Goal: Find specific page/section: Find specific page/section

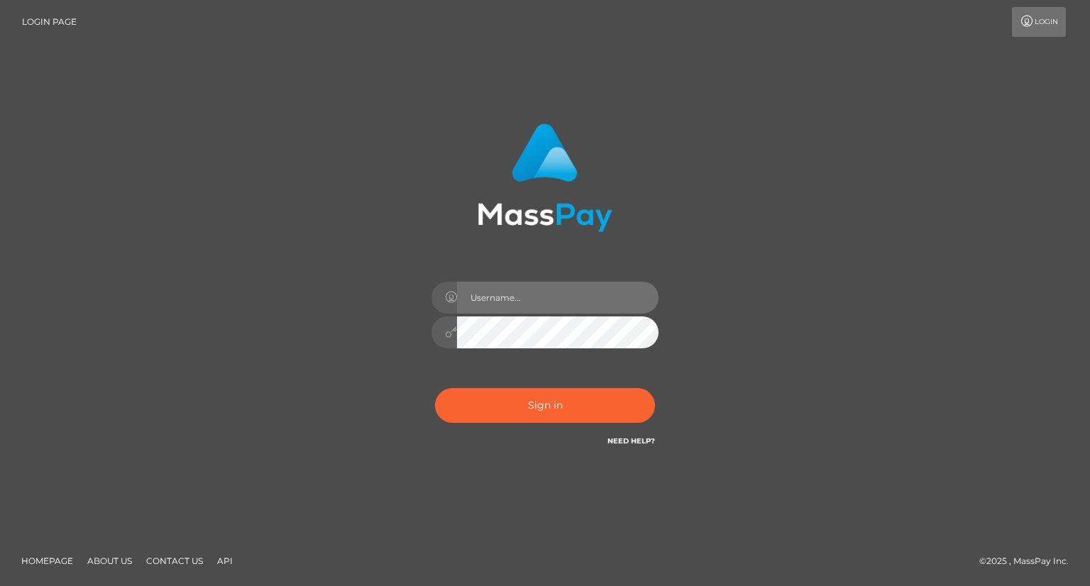
click at [490, 295] on input "text" at bounding box center [558, 298] width 202 height 32
type input "Mirasol.spree"
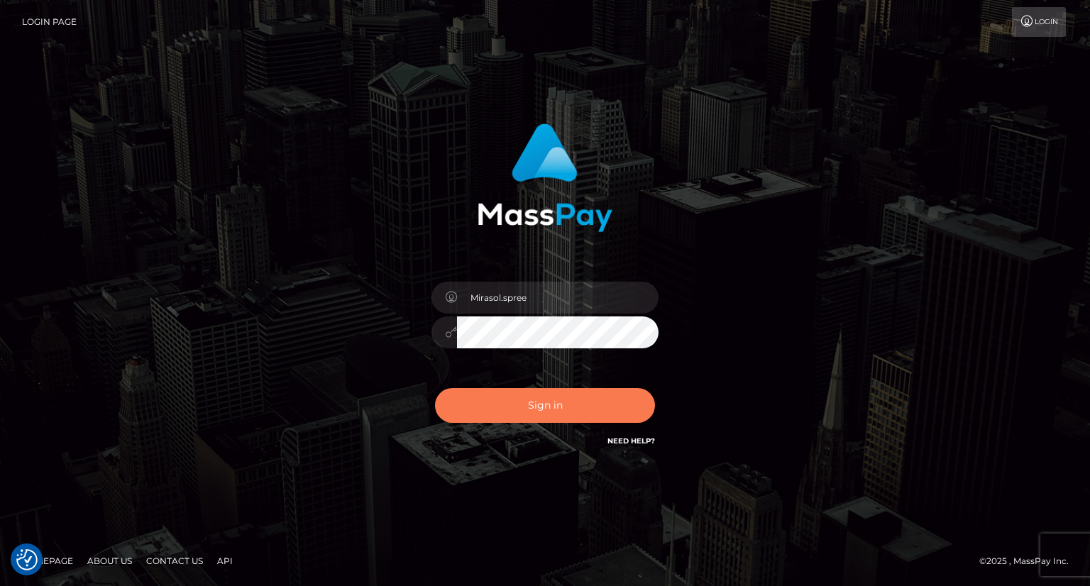
click at [472, 405] on button "Sign in" at bounding box center [545, 405] width 220 height 35
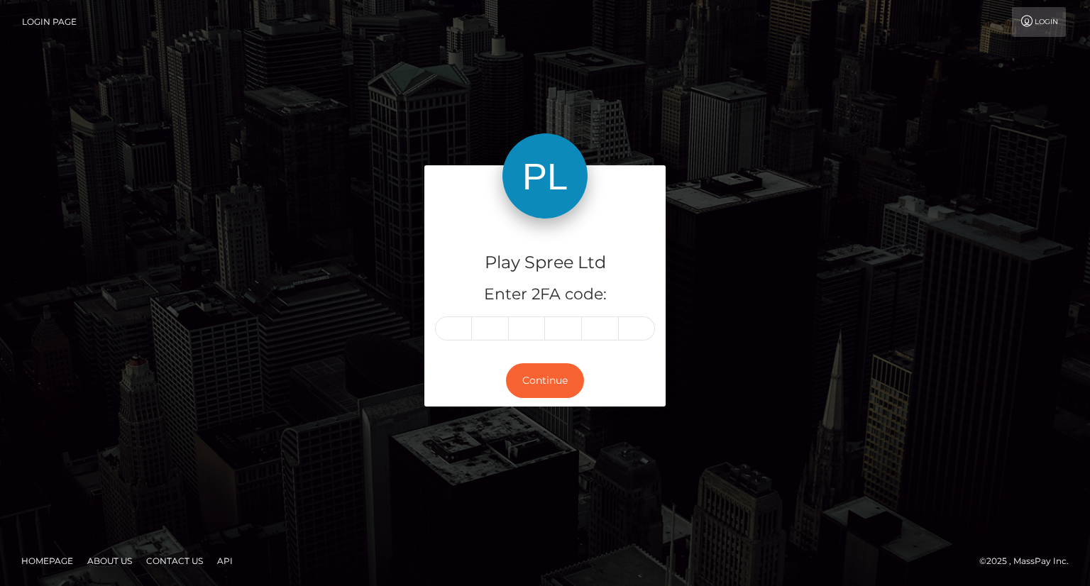
click at [451, 326] on input "text" at bounding box center [453, 329] width 37 height 24
type input "8"
type input "4"
type input "3"
type input "2"
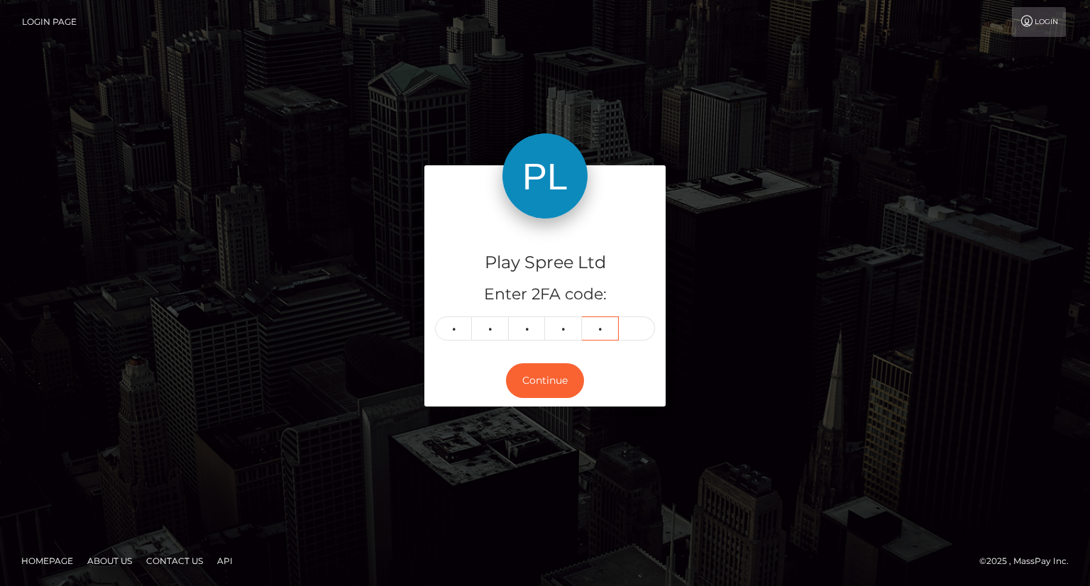
type input "6"
type input "2"
click at [535, 376] on button "Continue" at bounding box center [545, 380] width 78 height 35
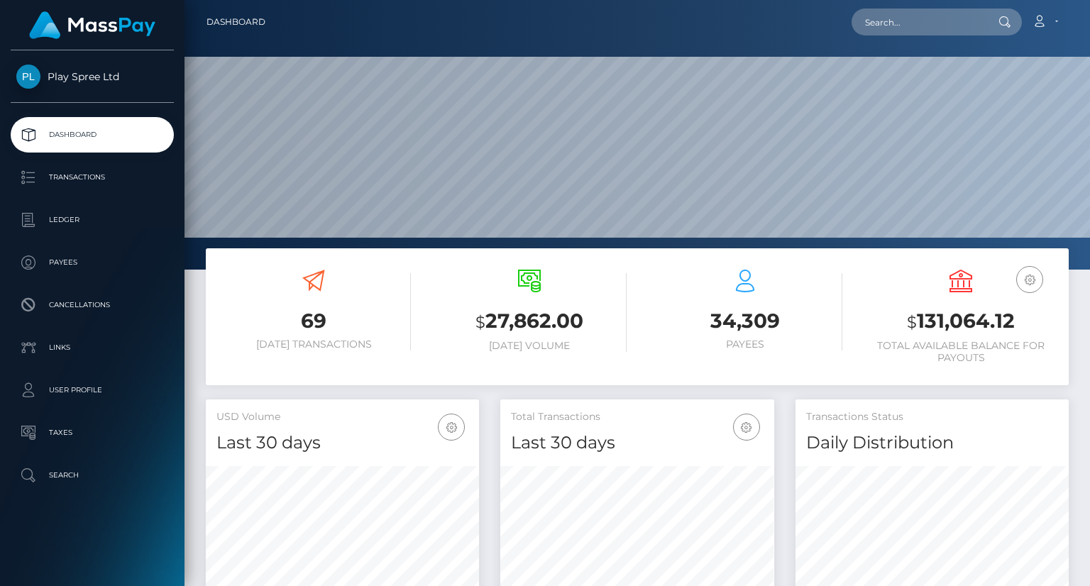
scroll to position [251, 273]
click at [909, 23] on input "text" at bounding box center [918, 22] width 133 height 27
paste input "cdb65f32_1131779"
drag, startPoint x: 908, startPoint y: 23, endPoint x: 827, endPoint y: 29, distance: 81.8
click at [827, 29] on div "cdb65f32_1131779 Loading... Loading... Account Edit Profile Logout" at bounding box center [672, 22] width 791 height 30
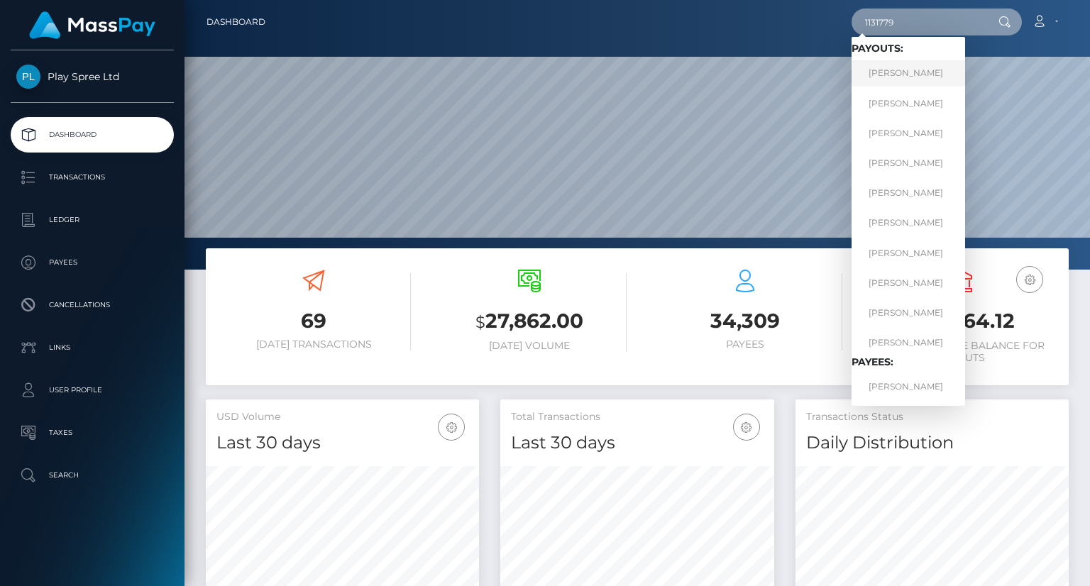
type input "1131779"
click at [894, 79] on link "DANNY TARIN" at bounding box center [909, 73] width 114 height 26
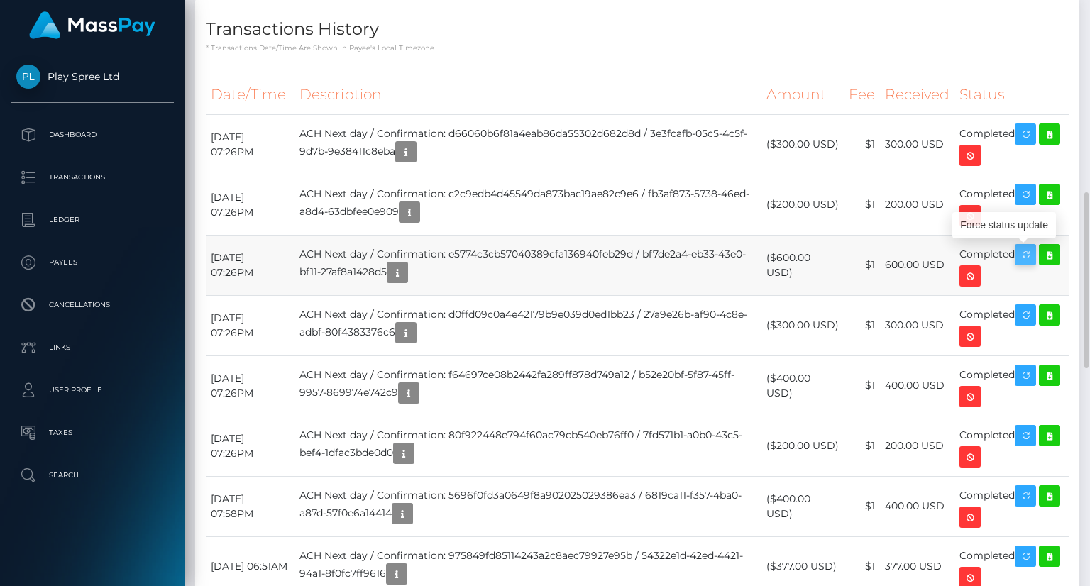
scroll to position [170, 273]
click at [1031, 260] on icon "button" at bounding box center [1025, 255] width 17 height 18
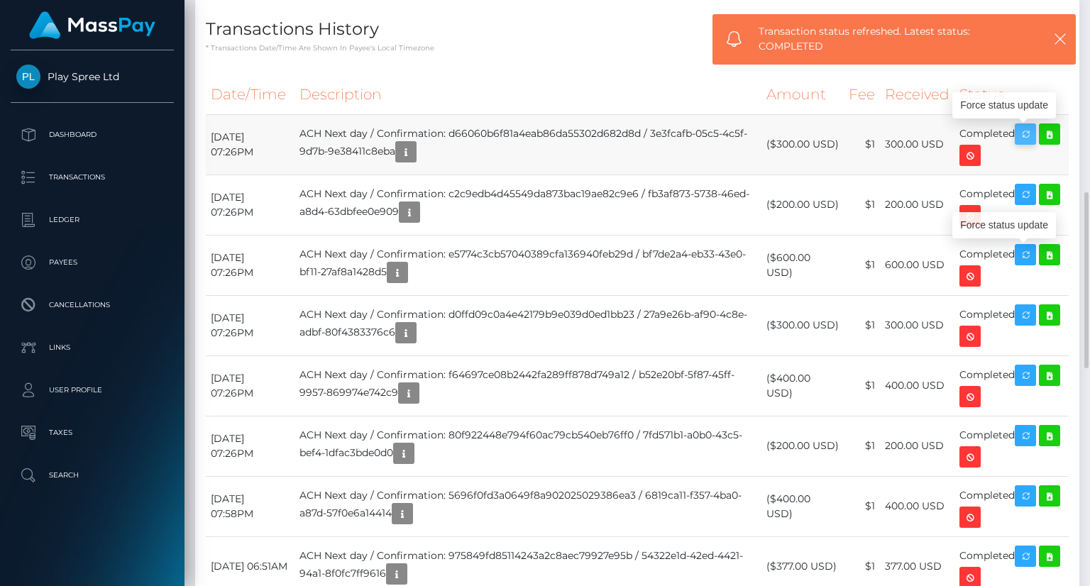
click at [1034, 137] on icon "button" at bounding box center [1025, 135] width 17 height 18
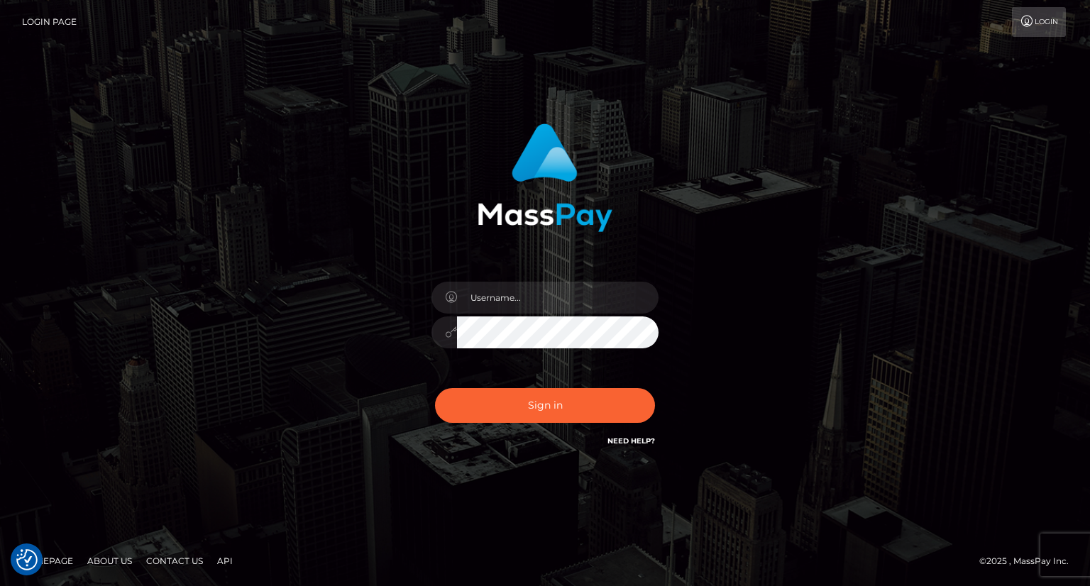
click at [963, 238] on div "Sign in" at bounding box center [545, 293] width 1090 height 574
